Goal: Find specific page/section: Find specific page/section

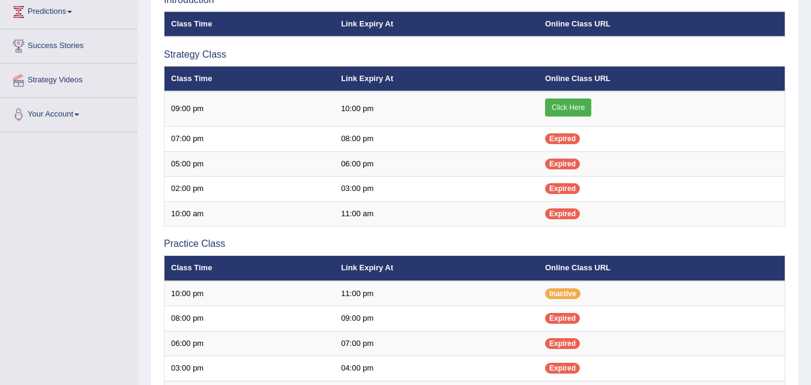
scroll to position [172, 0]
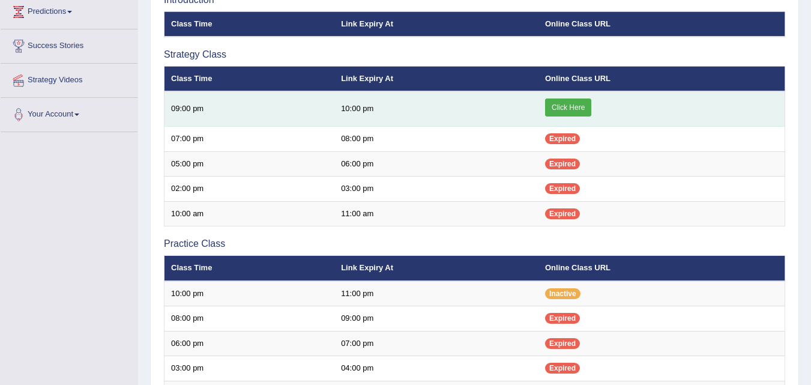
scroll to position [172, 0]
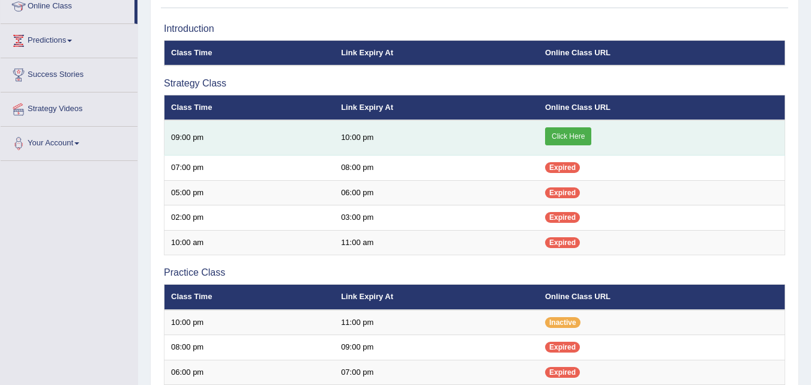
click at [571, 136] on link "Click Here" at bounding box center [568, 136] width 46 height 18
